Goal: Information Seeking & Learning: Learn about a topic

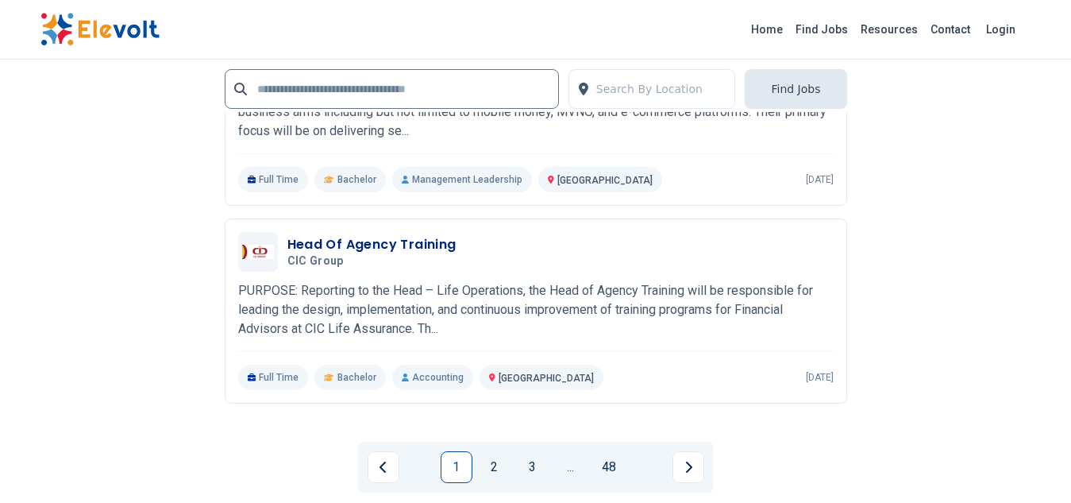
scroll to position [3463, 0]
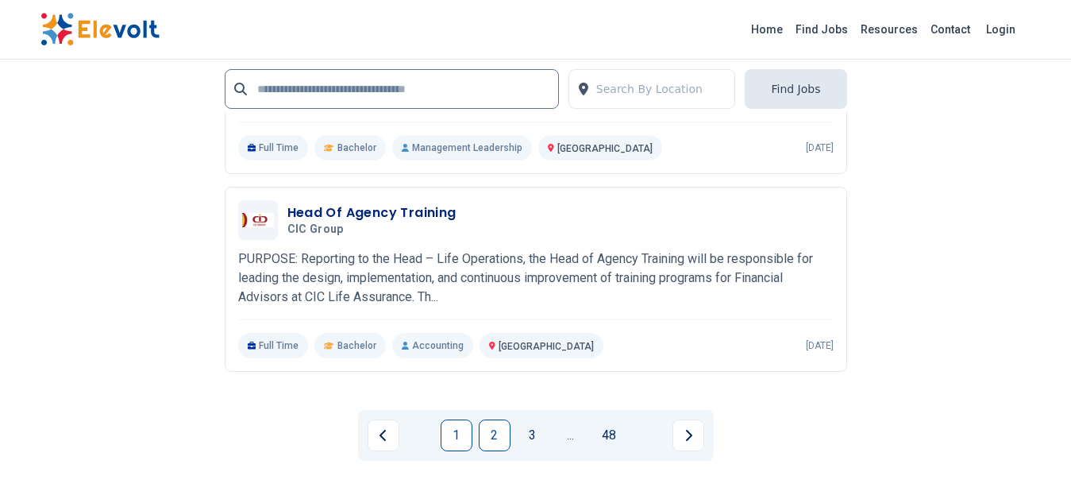
click at [495, 438] on link "2" at bounding box center [495, 435] width 32 height 32
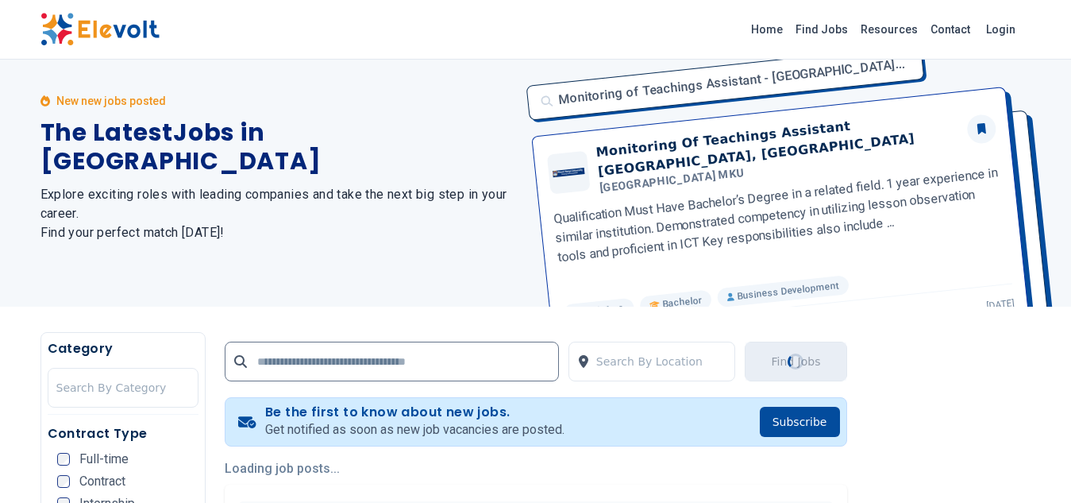
scroll to position [0, 0]
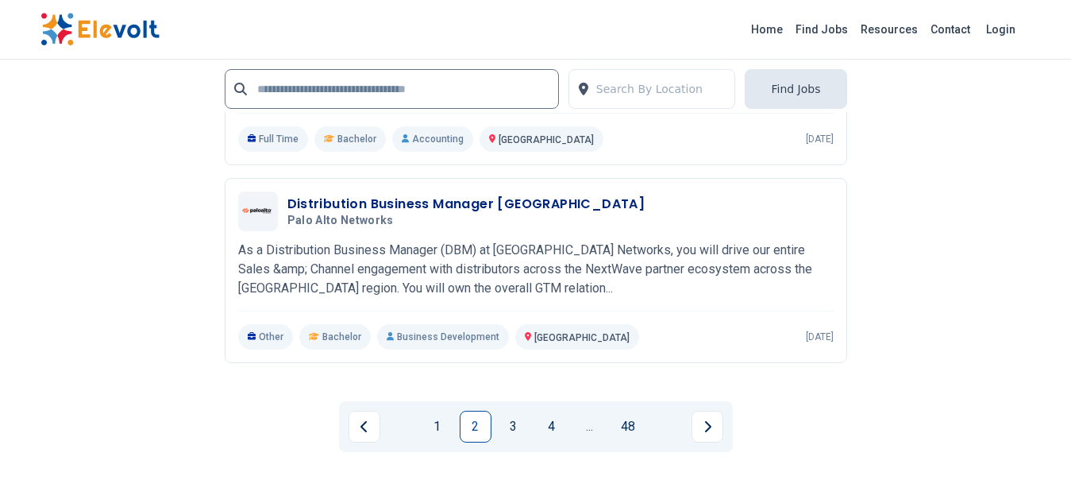
scroll to position [3505, 0]
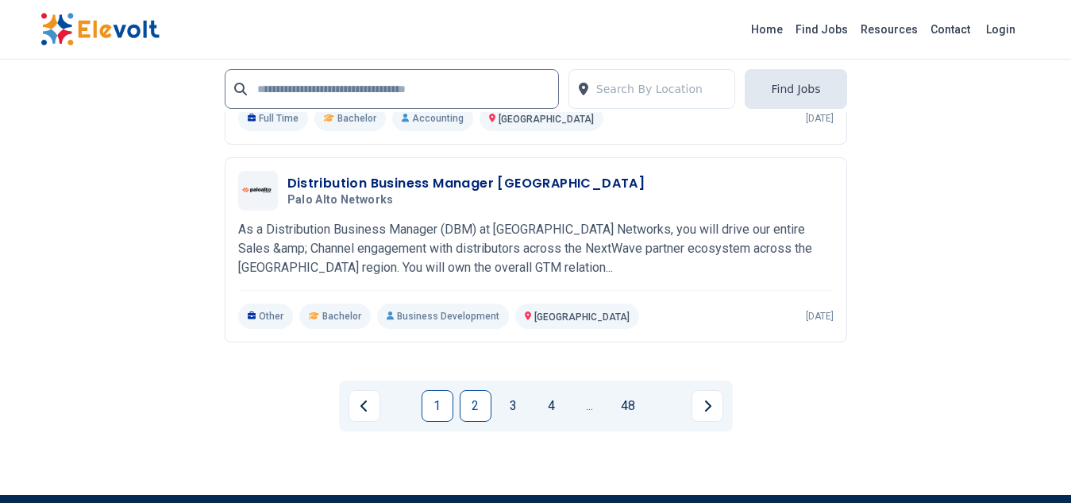
click at [442, 397] on link "1" at bounding box center [438, 406] width 32 height 32
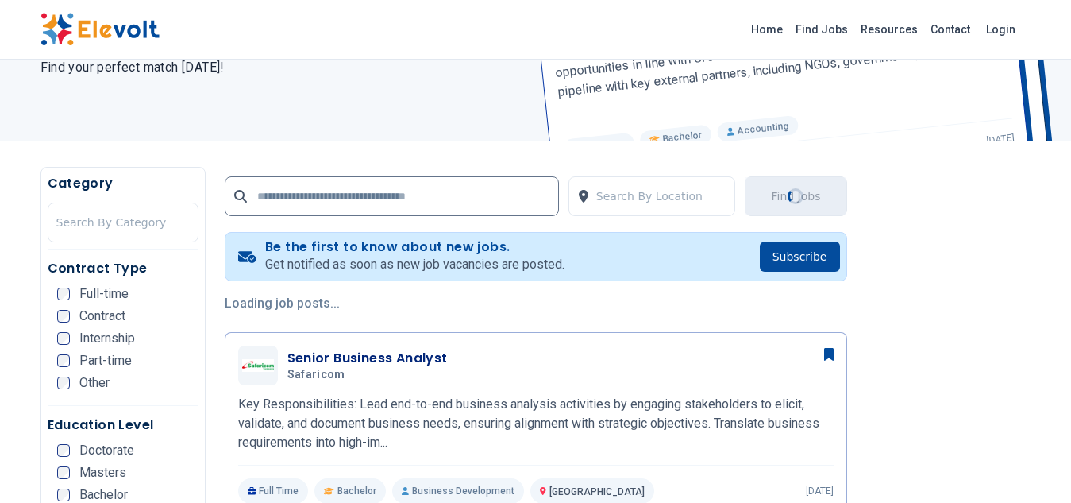
scroll to position [0, 0]
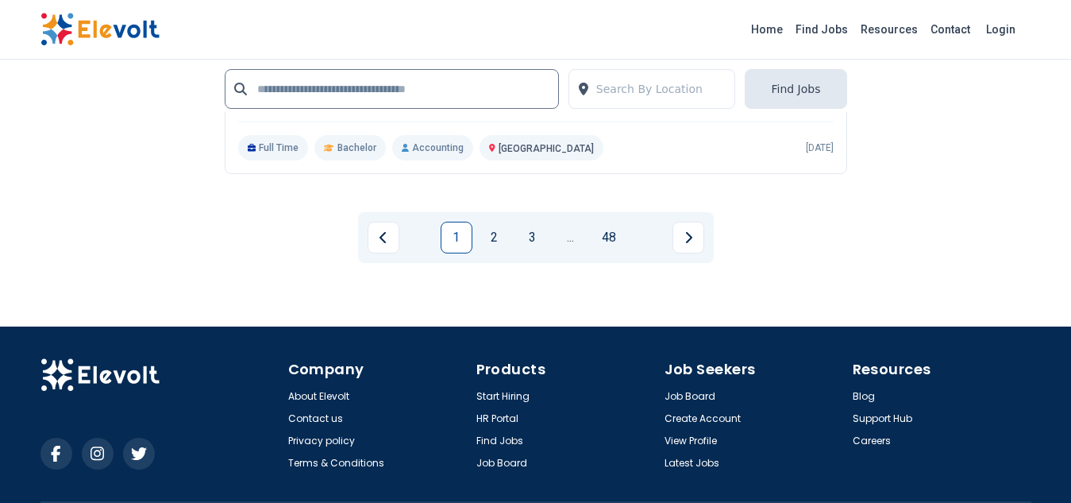
scroll to position [3659, 0]
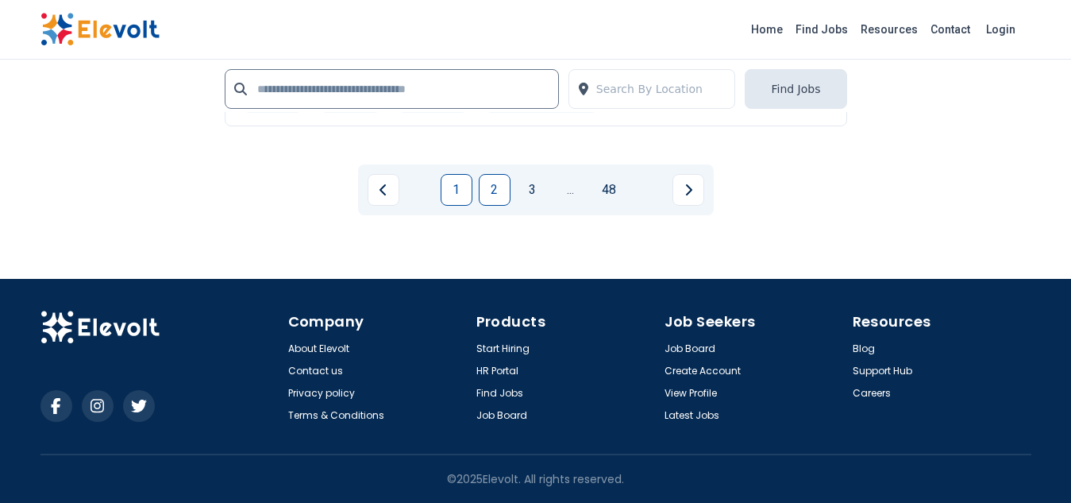
click at [499, 195] on link "2" at bounding box center [495, 190] width 32 height 32
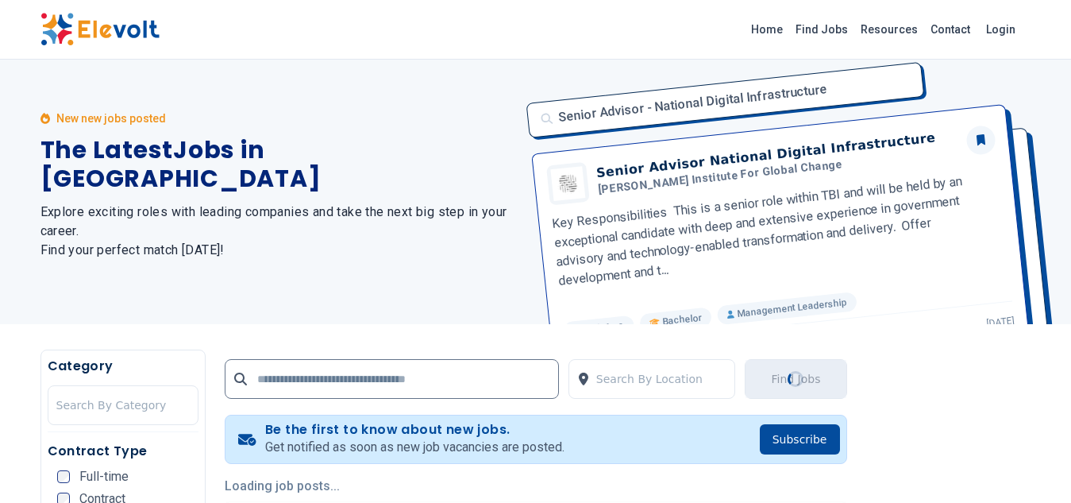
scroll to position [0, 0]
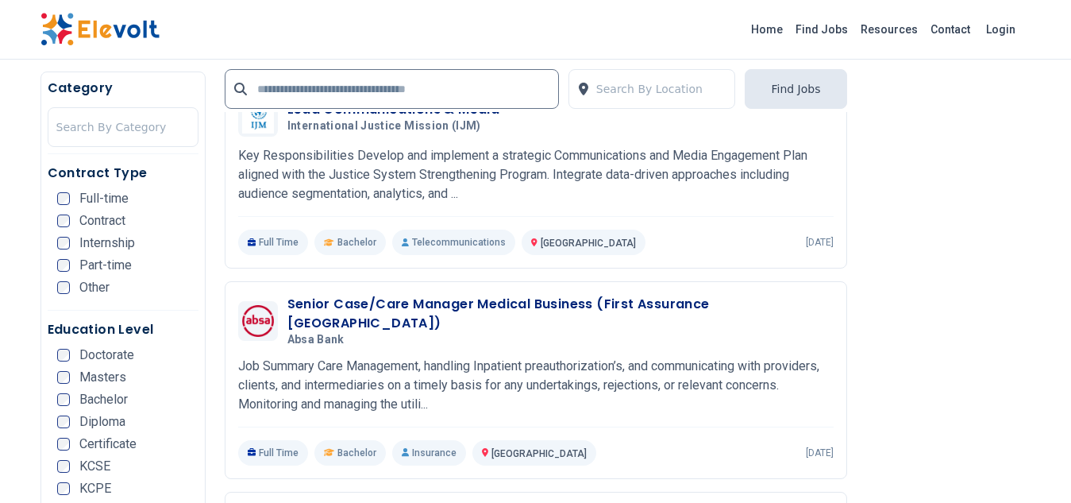
scroll to position [477, 0]
